Goal: Check status: Check status

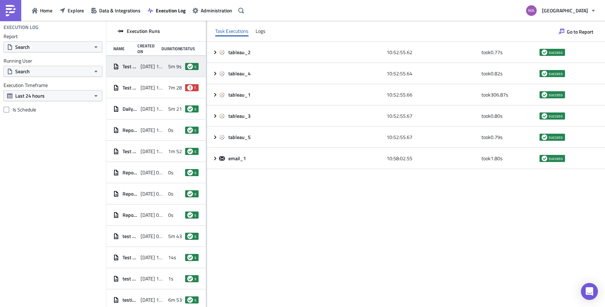
click at [144, 86] on span "[DATE] 10:42" at bounding box center [153, 88] width 24 height 6
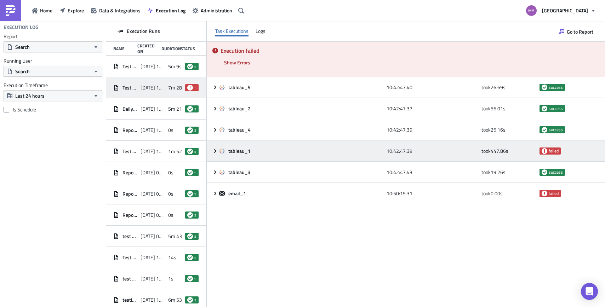
click at [212, 152] on icon at bounding box center [215, 151] width 6 height 6
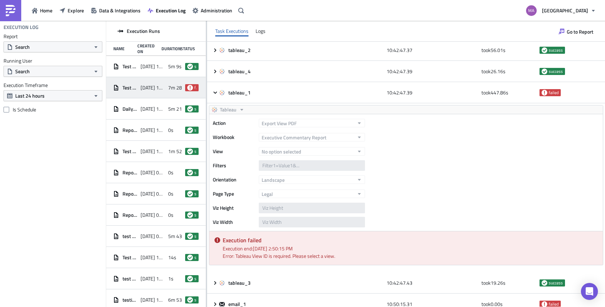
scroll to position [56, 0]
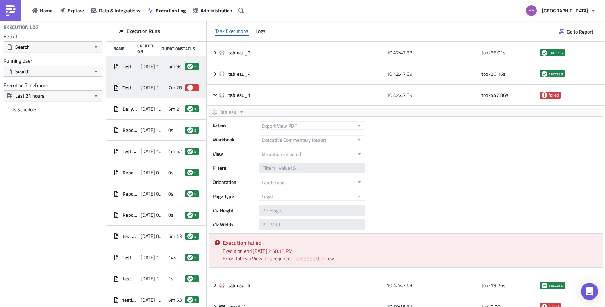
click at [160, 68] on span "[DATE] 10:52" at bounding box center [153, 66] width 24 height 6
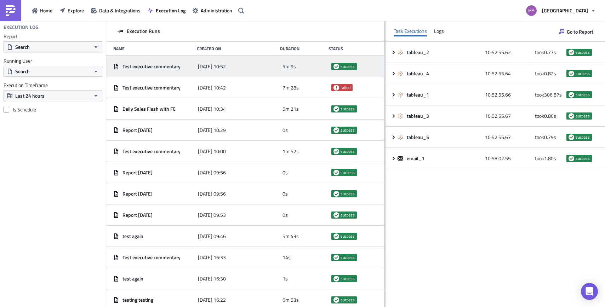
drag, startPoint x: 206, startPoint y: 127, endPoint x: 384, endPoint y: 131, distance: 178.4
click at [384, 131] on div at bounding box center [384, 164] width 1 height 287
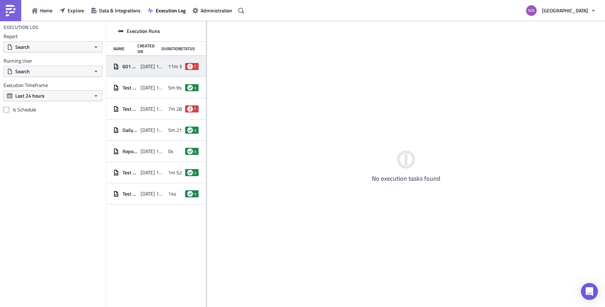
click at [149, 69] on span "[DATE] 15:42" at bounding box center [153, 66] width 24 height 6
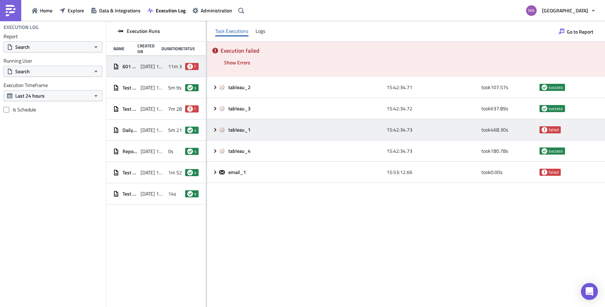
click at [230, 130] on span "tableau_1" at bounding box center [239, 130] width 23 height 6
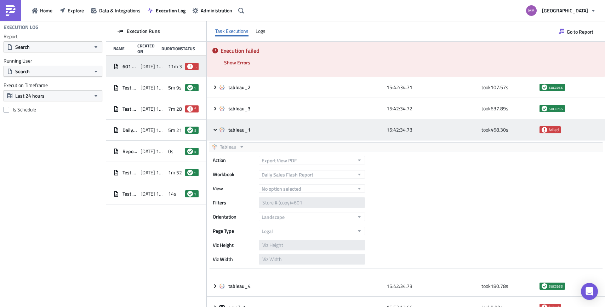
scroll to position [1, 0]
